Goal: Information Seeking & Learning: Learn about a topic

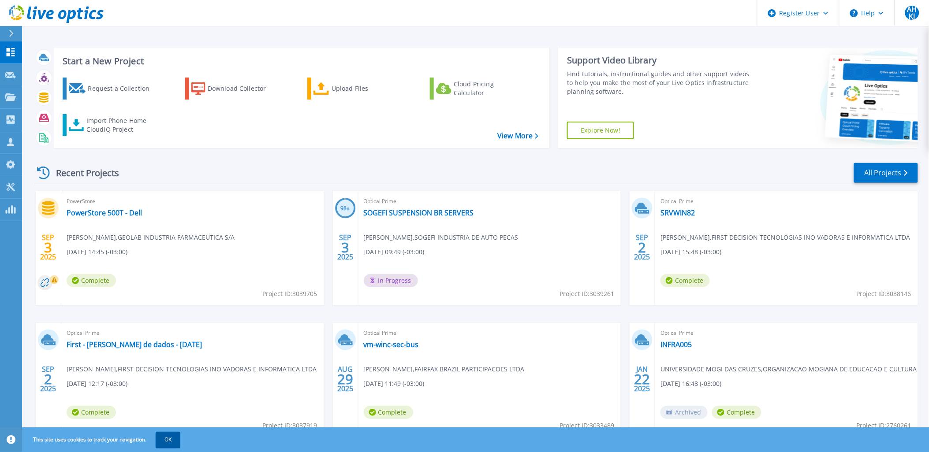
click at [168, 442] on button "OK" at bounding box center [168, 440] width 25 height 16
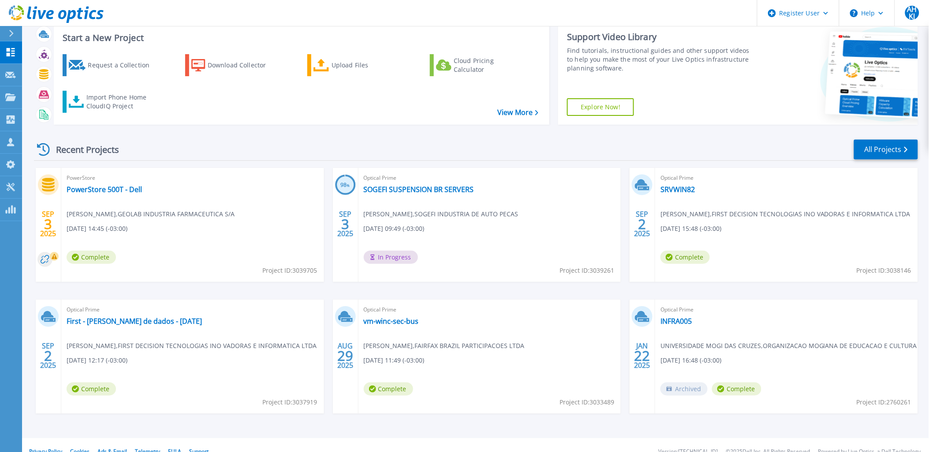
scroll to position [36, 0]
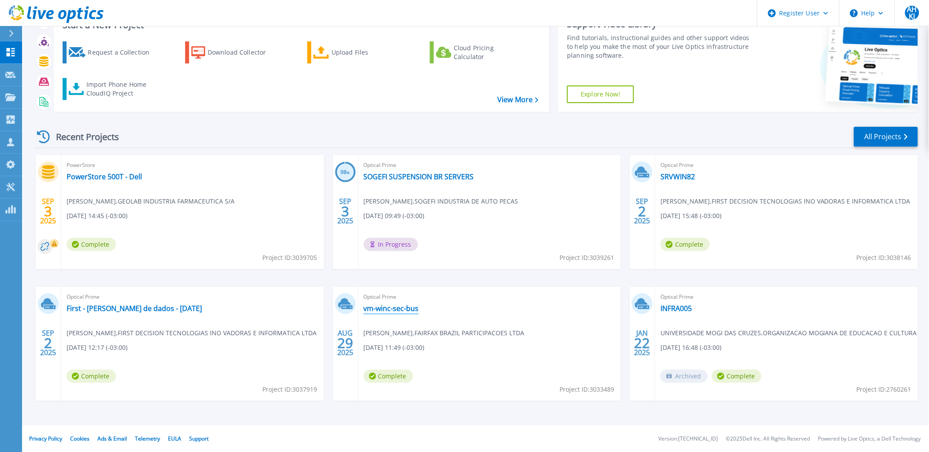
click at [391, 310] on link "vm-winc-sec-bus" at bounding box center [391, 308] width 55 height 9
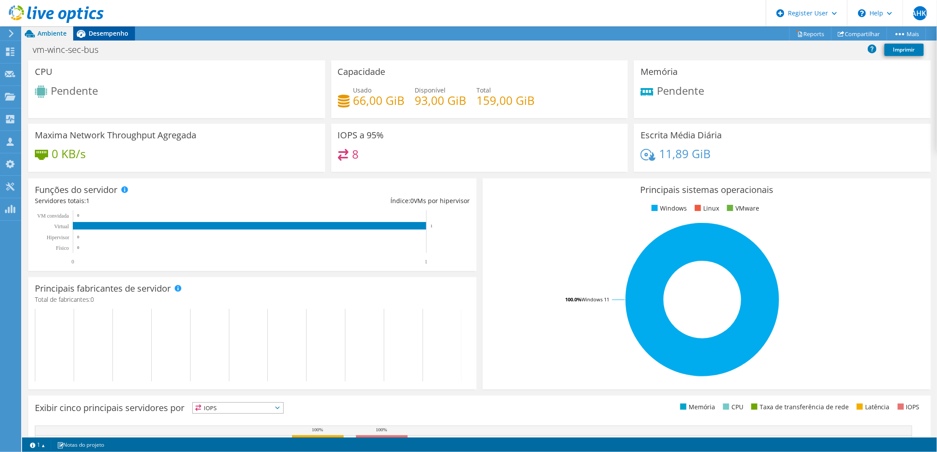
click at [106, 34] on span "Desempenho" at bounding box center [109, 33] width 40 height 8
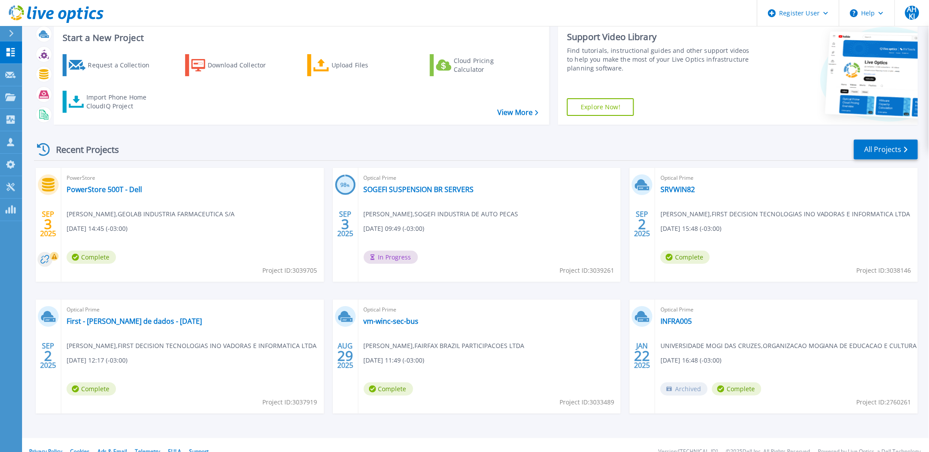
scroll to position [36, 0]
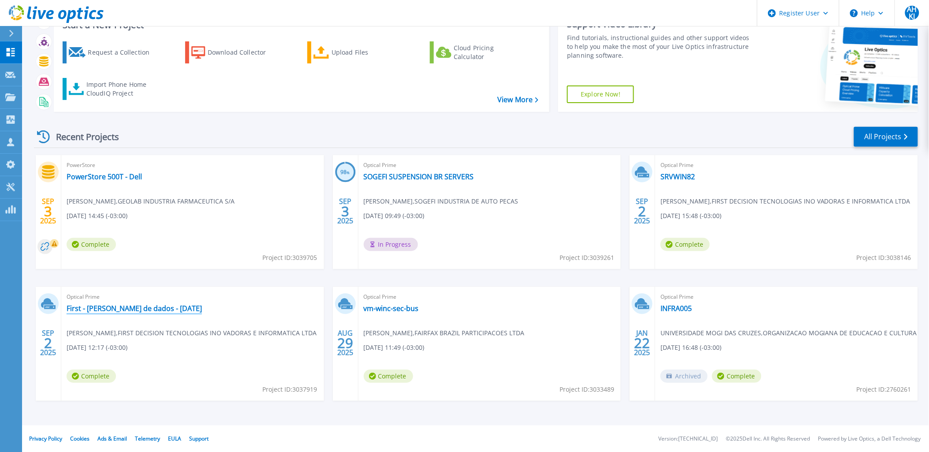
click at [144, 309] on link "First - [PERSON_NAME] de dados - [DATE]" at bounding box center [134, 308] width 135 height 9
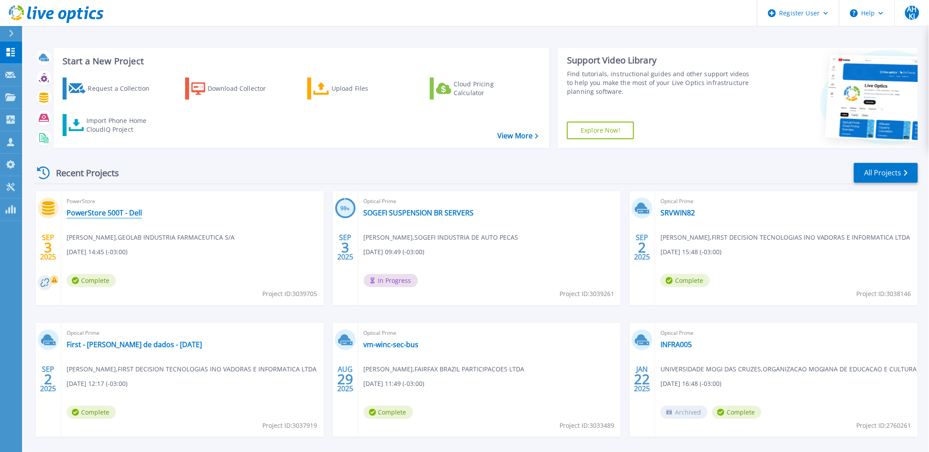
click at [131, 216] on link "PowerStore 500T - Dell" at bounding box center [104, 213] width 75 height 9
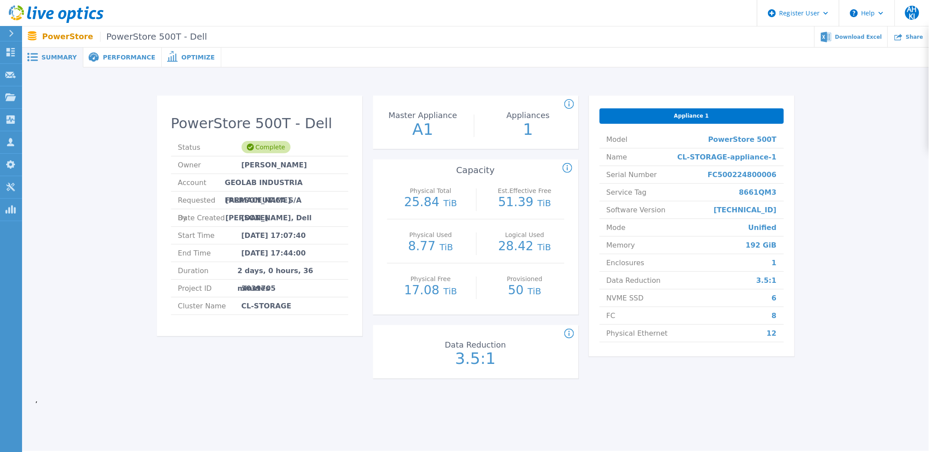
click at [121, 55] on span "Performance" at bounding box center [129, 57] width 52 height 6
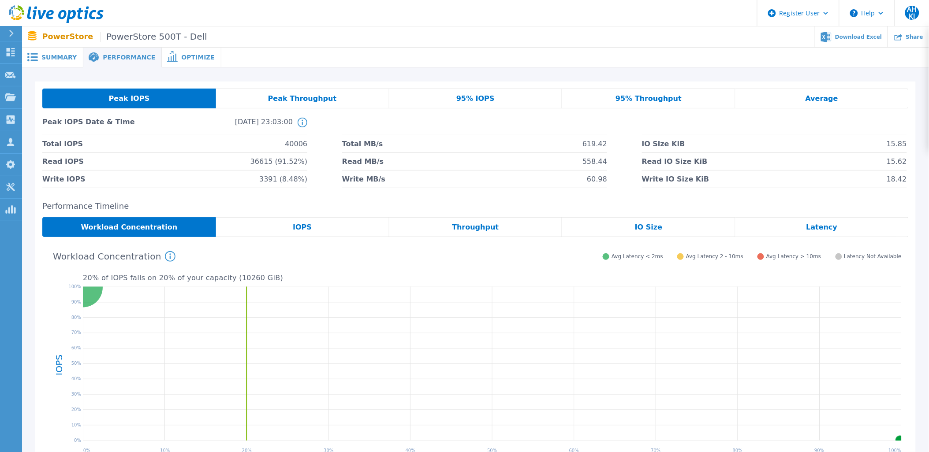
click at [181, 58] on span "Optimize" at bounding box center [198, 57] width 34 height 6
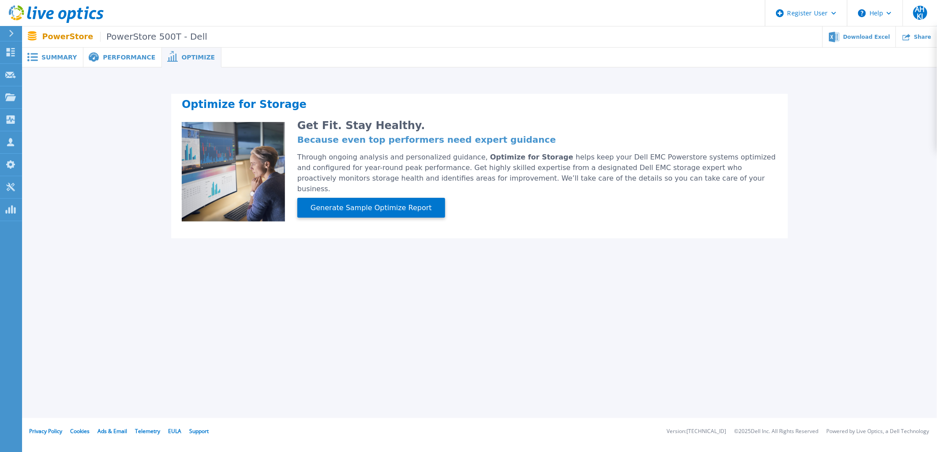
click at [133, 56] on span "Performance" at bounding box center [129, 57] width 52 height 6
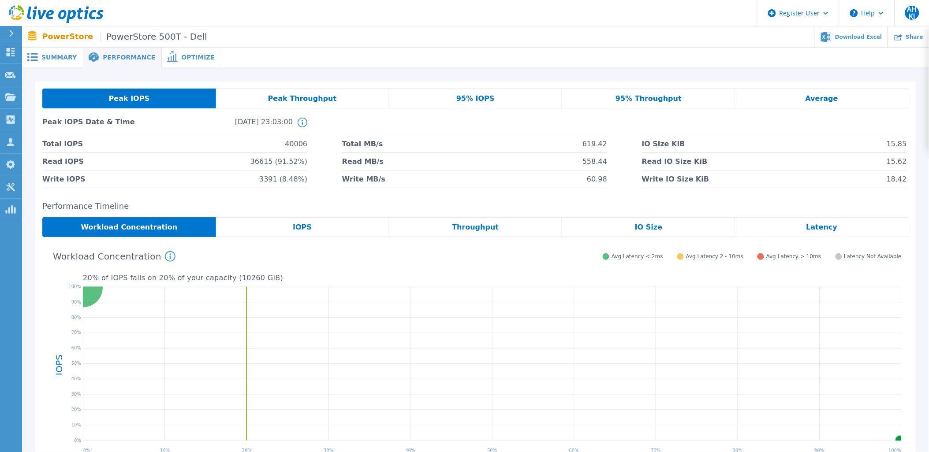
click at [333, 94] on div "Peak Throughput" at bounding box center [302, 99] width 173 height 20
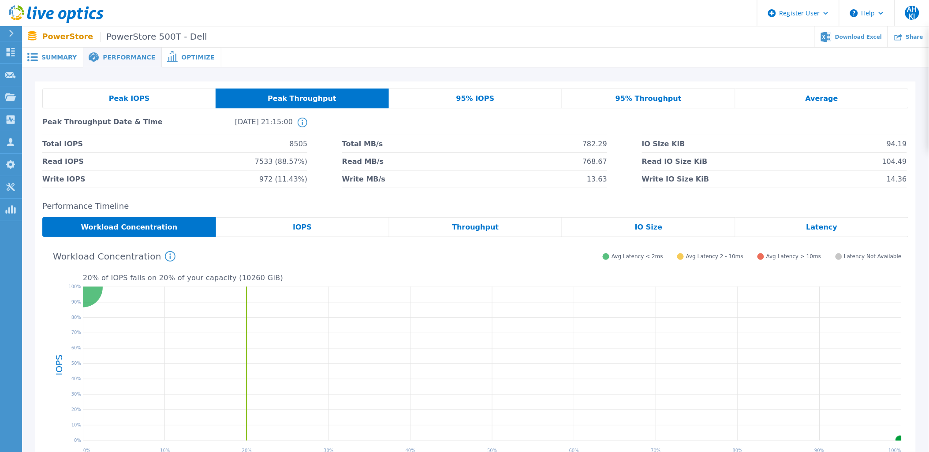
click at [149, 96] on div "Peak IOPS" at bounding box center [128, 99] width 173 height 20
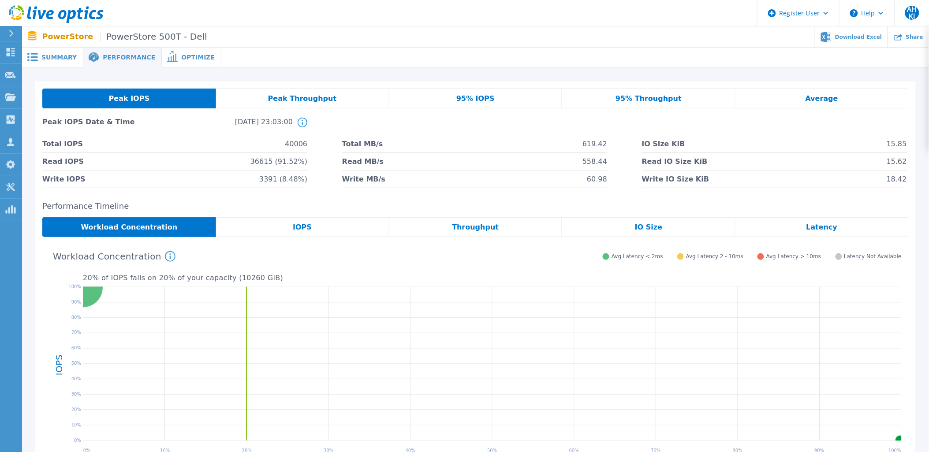
click at [265, 94] on div "Peak Throughput" at bounding box center [302, 99] width 173 height 20
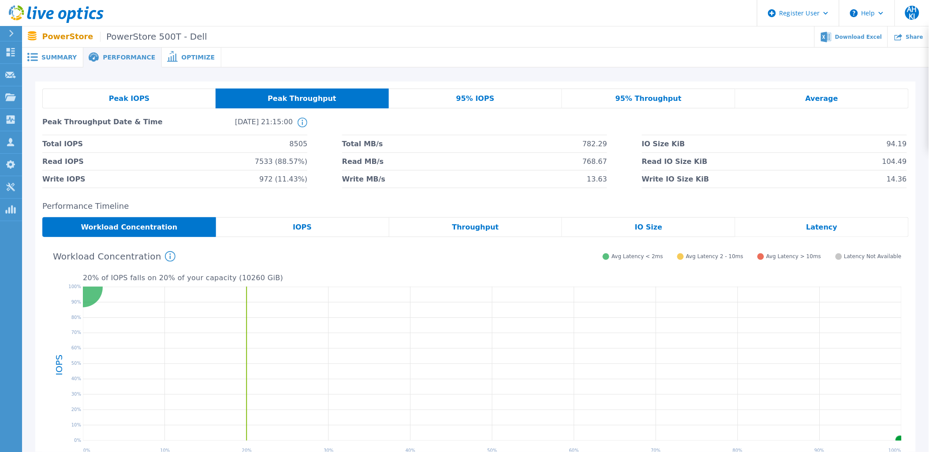
click at [474, 95] on span "95% IOPS" at bounding box center [475, 98] width 38 height 7
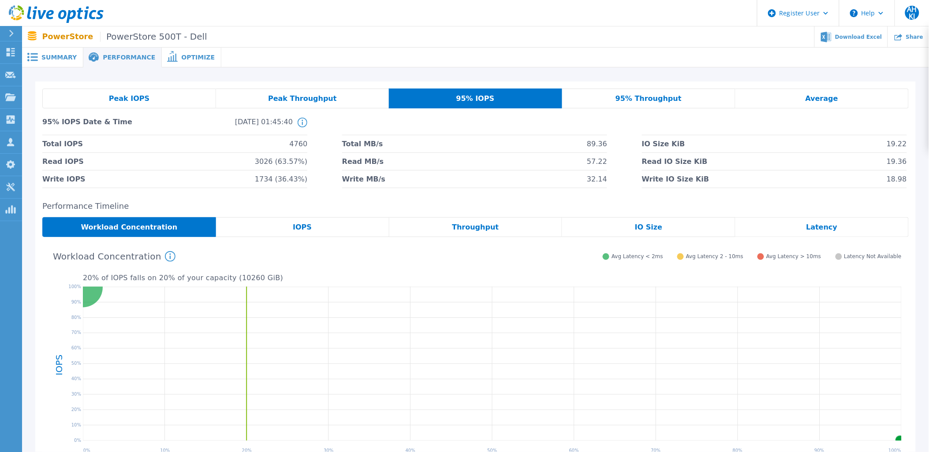
click at [609, 93] on div "95% Throughput" at bounding box center [648, 99] width 173 height 20
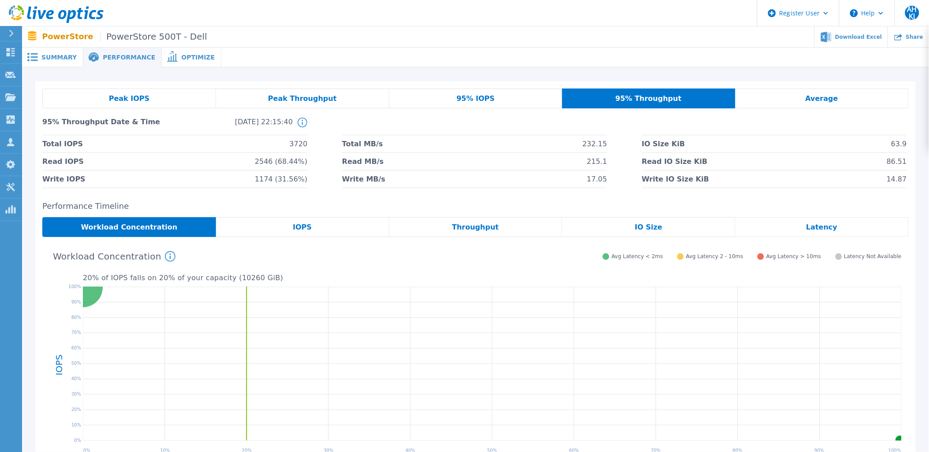
click at [765, 93] on div "Average" at bounding box center [822, 99] width 173 height 20
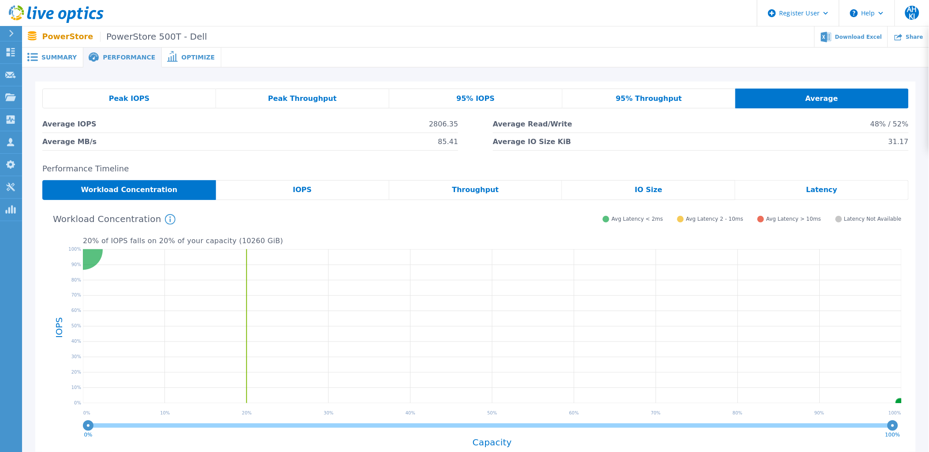
click at [105, 97] on div "Peak IOPS" at bounding box center [129, 99] width 174 height 20
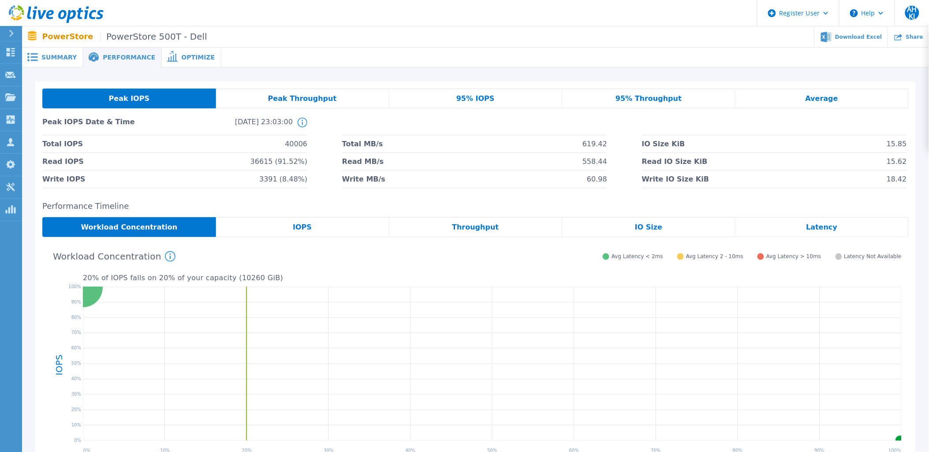
click at [44, 58] on span "Summary" at bounding box center [58, 57] width 35 height 6
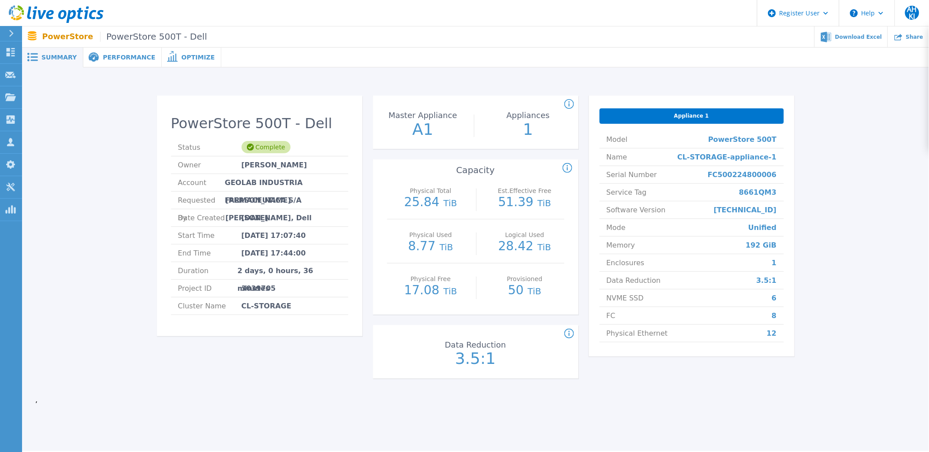
click at [123, 60] on span "Performance" at bounding box center [129, 57] width 52 height 6
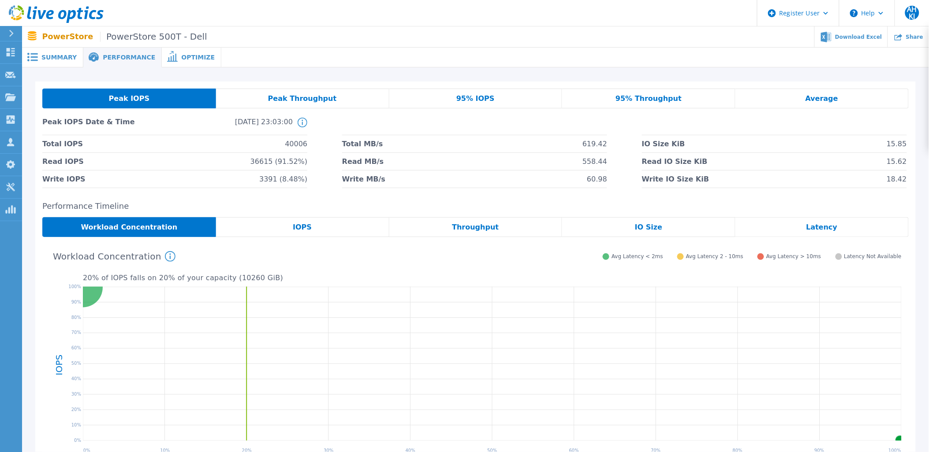
click at [59, 54] on span "Summary" at bounding box center [58, 57] width 35 height 6
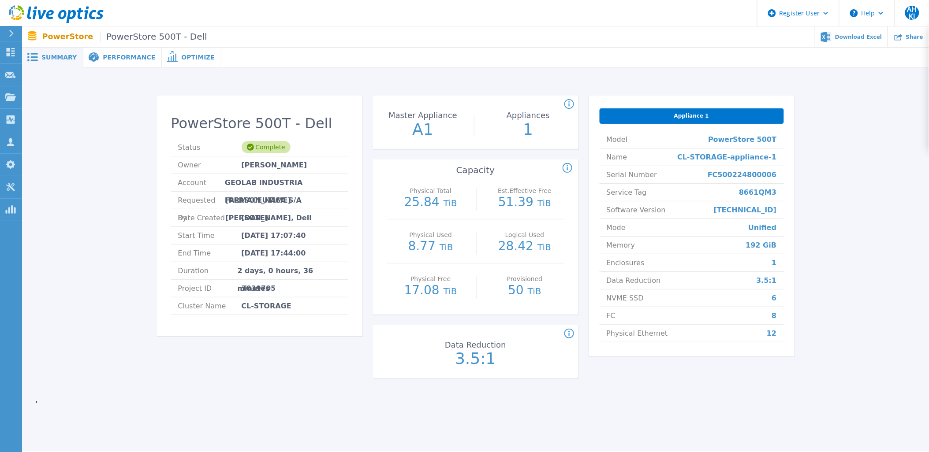
click at [115, 59] on span "Performance" at bounding box center [129, 57] width 52 height 6
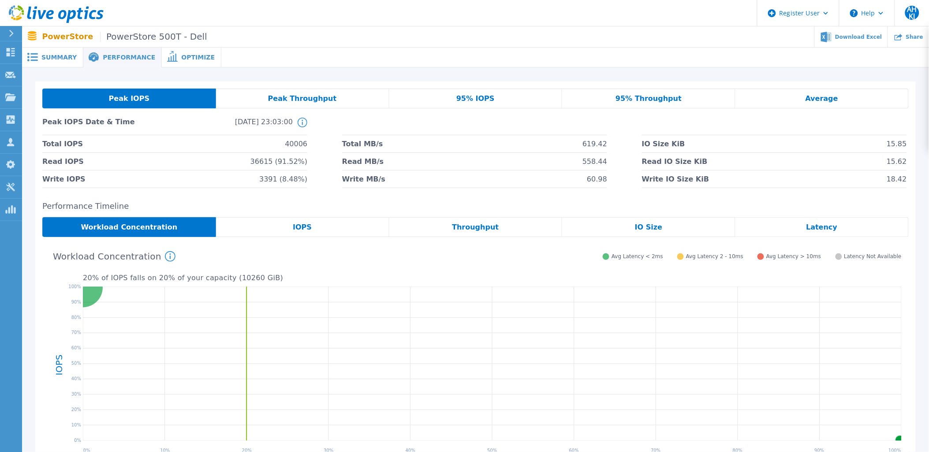
click at [284, 98] on span "Peak Throughput" at bounding box center [302, 98] width 69 height 7
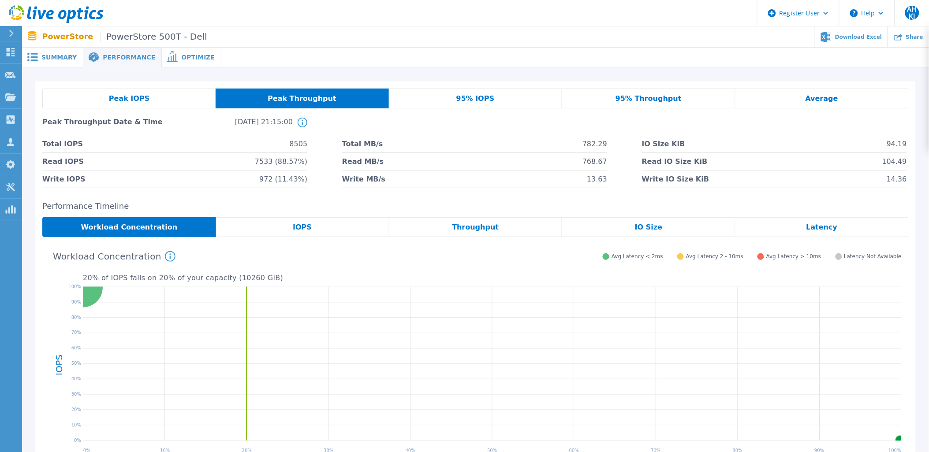
click at [442, 95] on div "95% IOPS" at bounding box center [475, 99] width 173 height 20
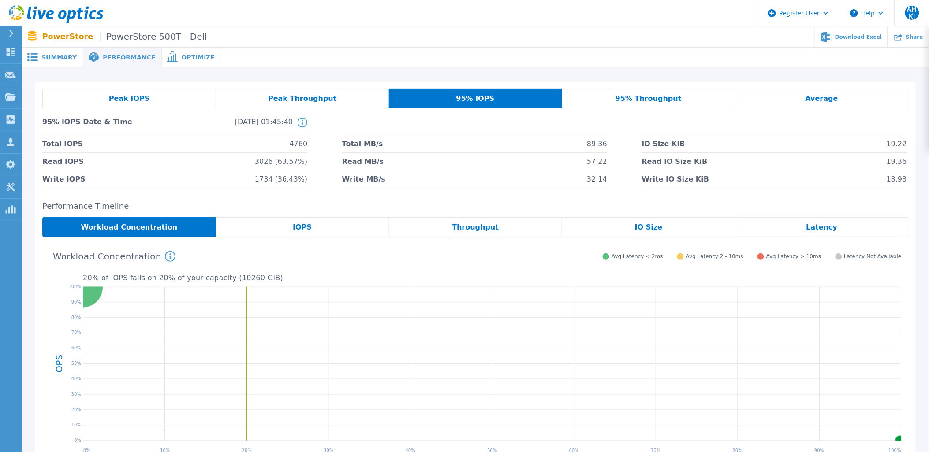
click at [607, 93] on div "95% Throughput" at bounding box center [648, 99] width 173 height 20
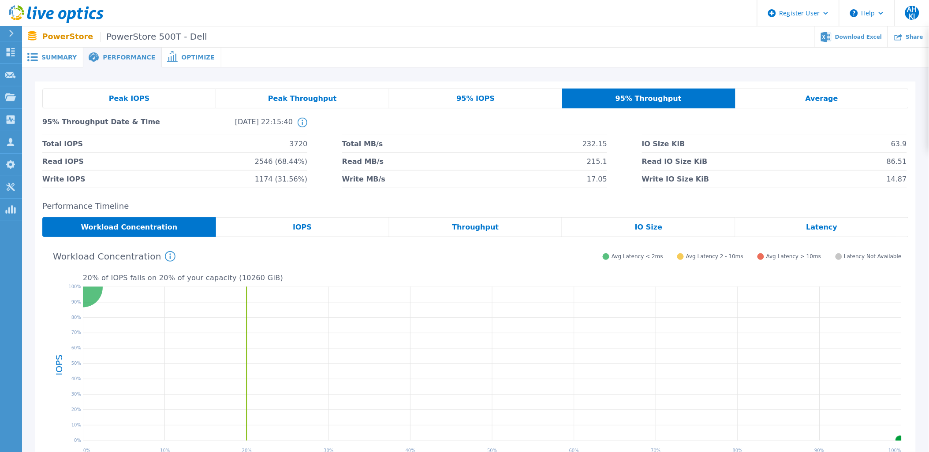
click at [804, 99] on div "Average" at bounding box center [822, 99] width 173 height 20
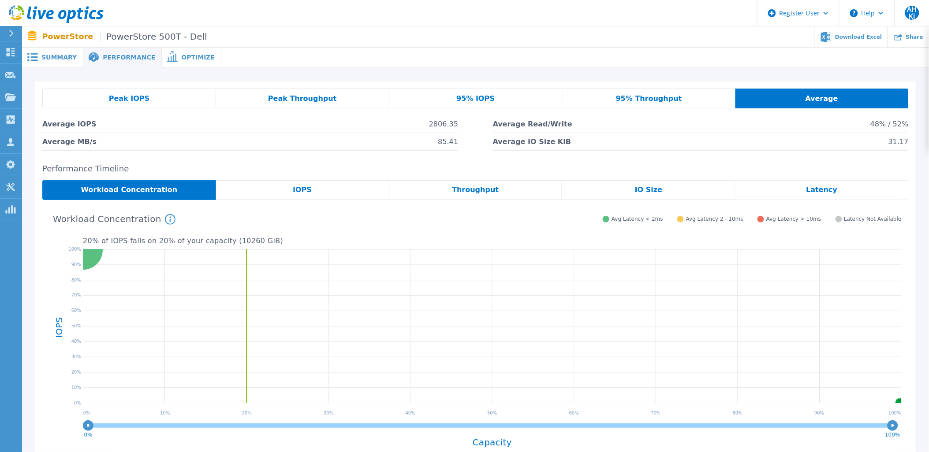
click at [41, 60] on span "Summary" at bounding box center [58, 57] width 35 height 6
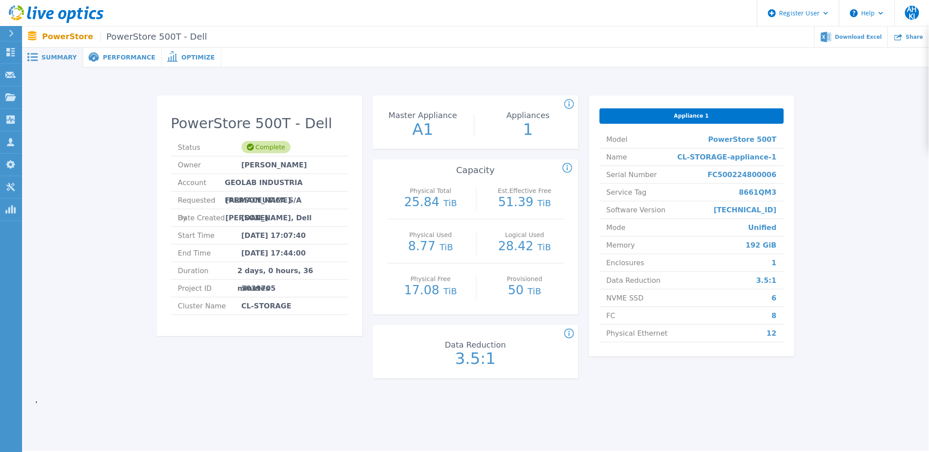
click at [566, 336] on icon at bounding box center [569, 334] width 10 height 11
click at [462, 309] on div "Physical Total 25.84 TiB Est.Effective Free 51.39 TiB Physical Used 8.77 TiB Lo…" at bounding box center [475, 245] width 205 height 139
click at [465, 311] on div "Physical Total 25.84 TiB Est.Effective Free 51.39 TiB Physical Used 8.77 TiB Lo…" at bounding box center [475, 245] width 205 height 139
click at [256, 146] on div "Complete" at bounding box center [266, 147] width 49 height 12
click at [236, 125] on h2 "PowerStore 500T - Dell" at bounding box center [259, 124] width 177 height 16
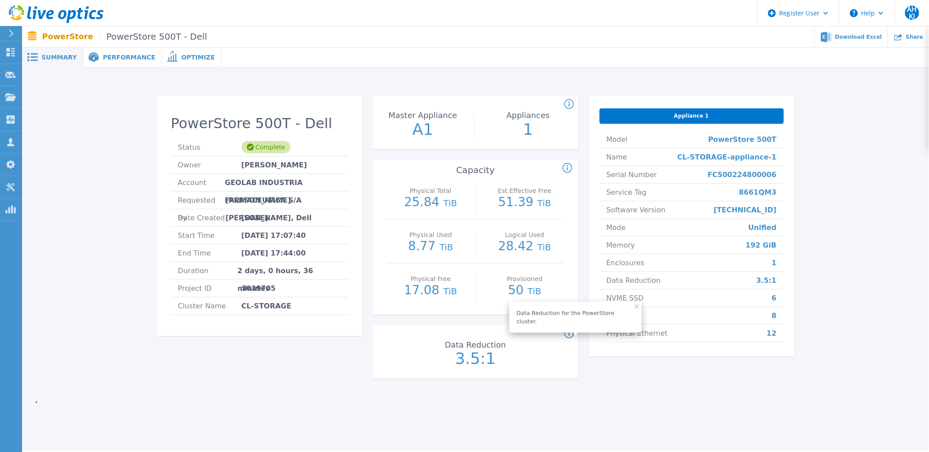
click at [116, 49] on div "Performance" at bounding box center [122, 58] width 78 height 20
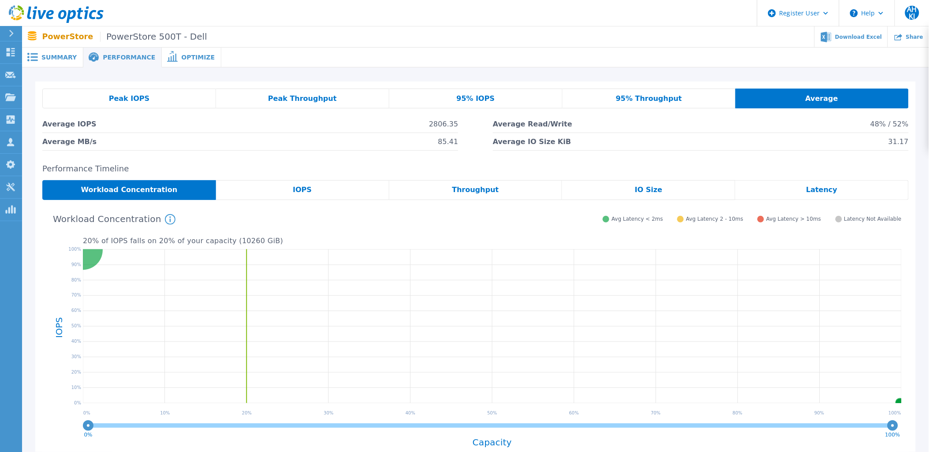
click at [153, 187] on span "Workload Concentration" at bounding box center [129, 190] width 97 height 7
click at [277, 194] on div "IOPS" at bounding box center [302, 190] width 173 height 20
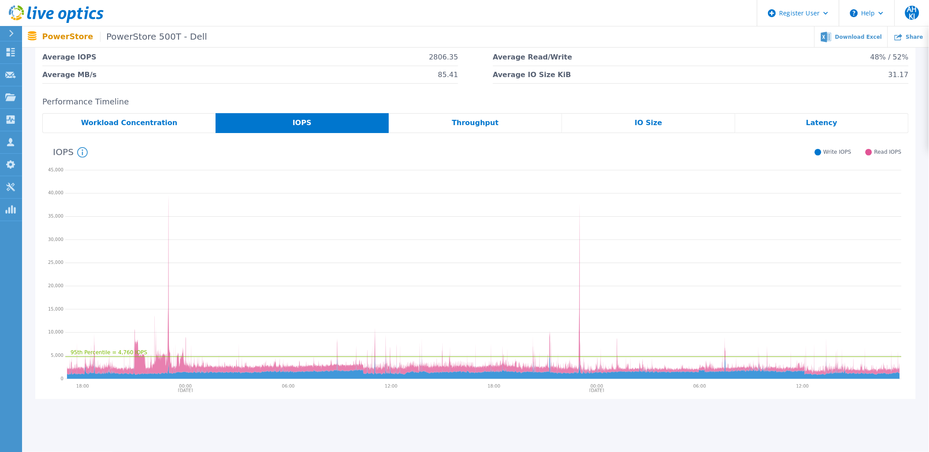
scroll to position [50, 0]
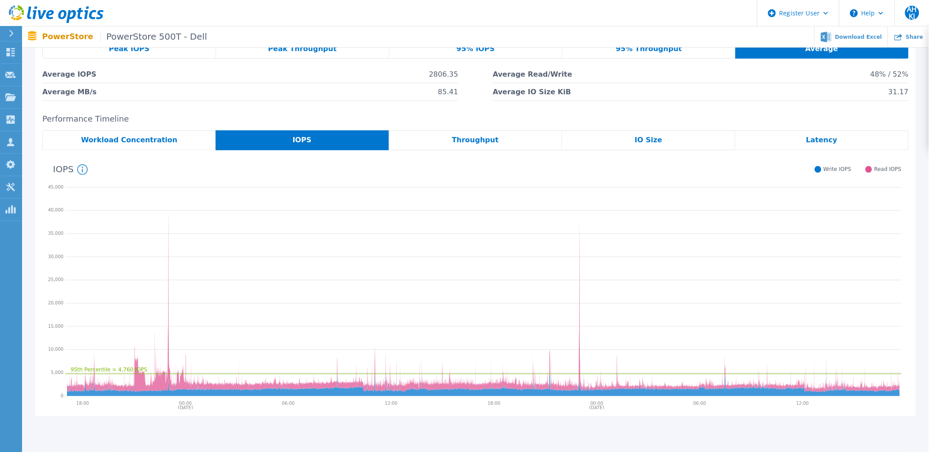
click at [487, 141] on span "Throughput" at bounding box center [475, 140] width 47 height 7
